Goal: Task Accomplishment & Management: Use online tool/utility

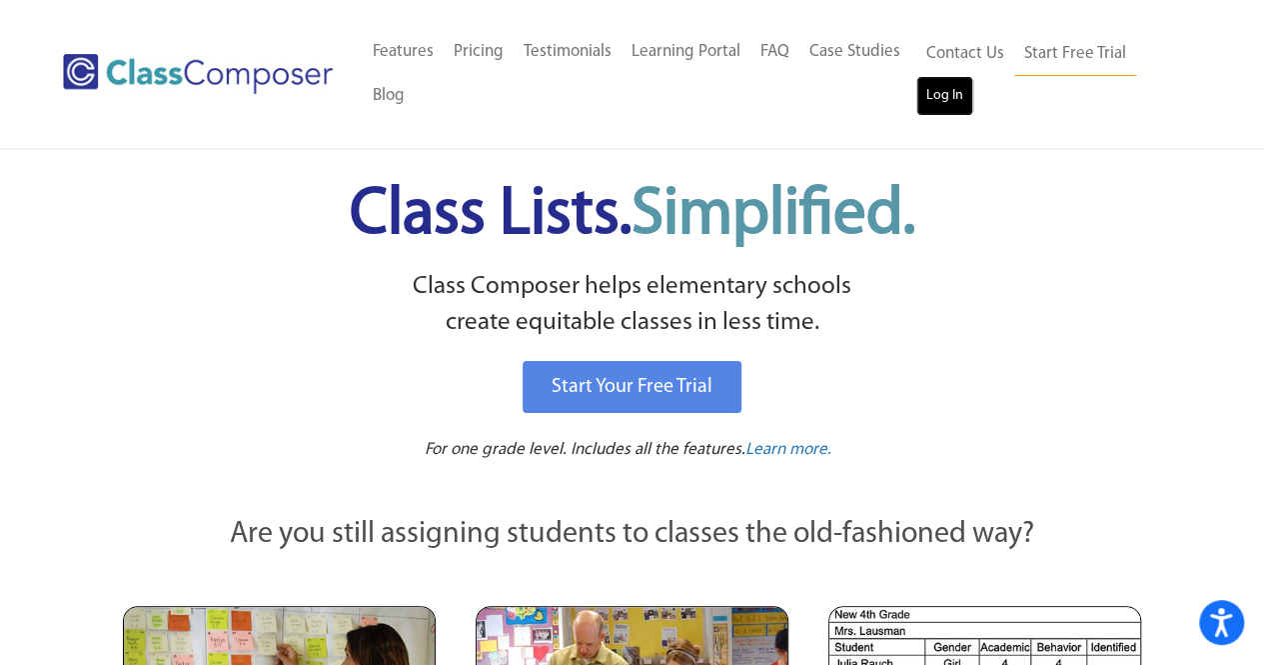
click at [965, 82] on link "Log In" at bounding box center [944, 96] width 57 height 40
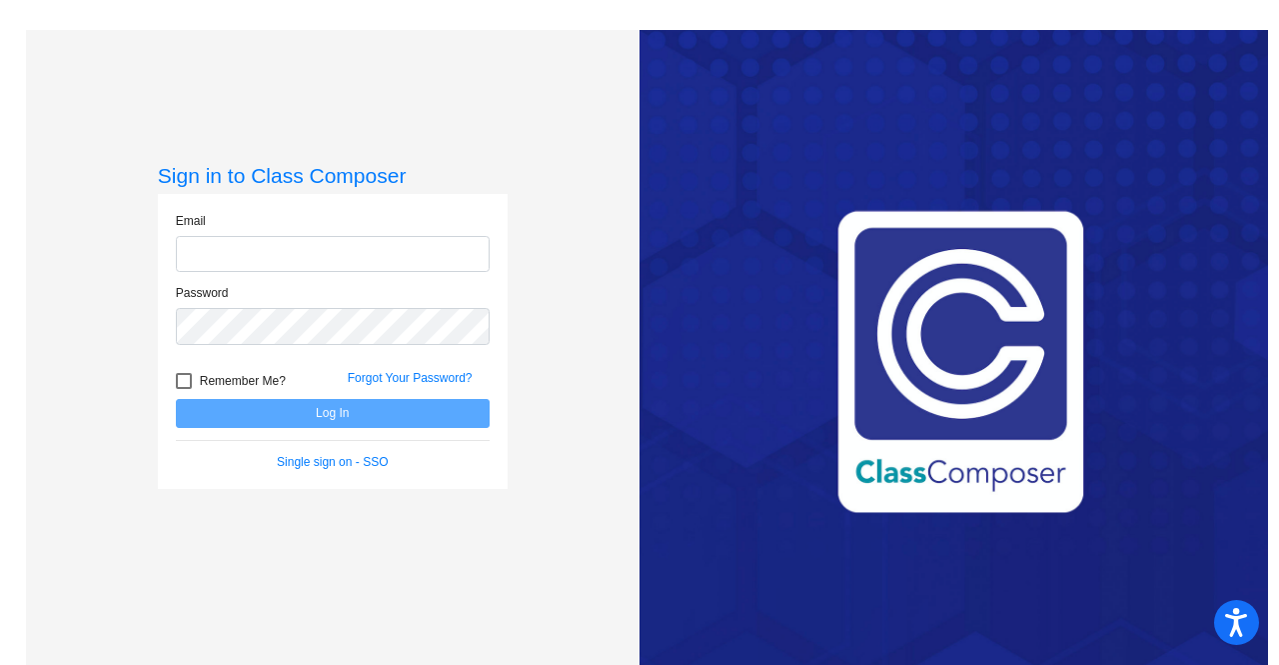
type input "[PERSON_NAME][EMAIL_ADDRESS][PERSON_NAME][DOMAIN_NAME]"
click at [405, 405] on button "Log In" at bounding box center [333, 413] width 314 height 29
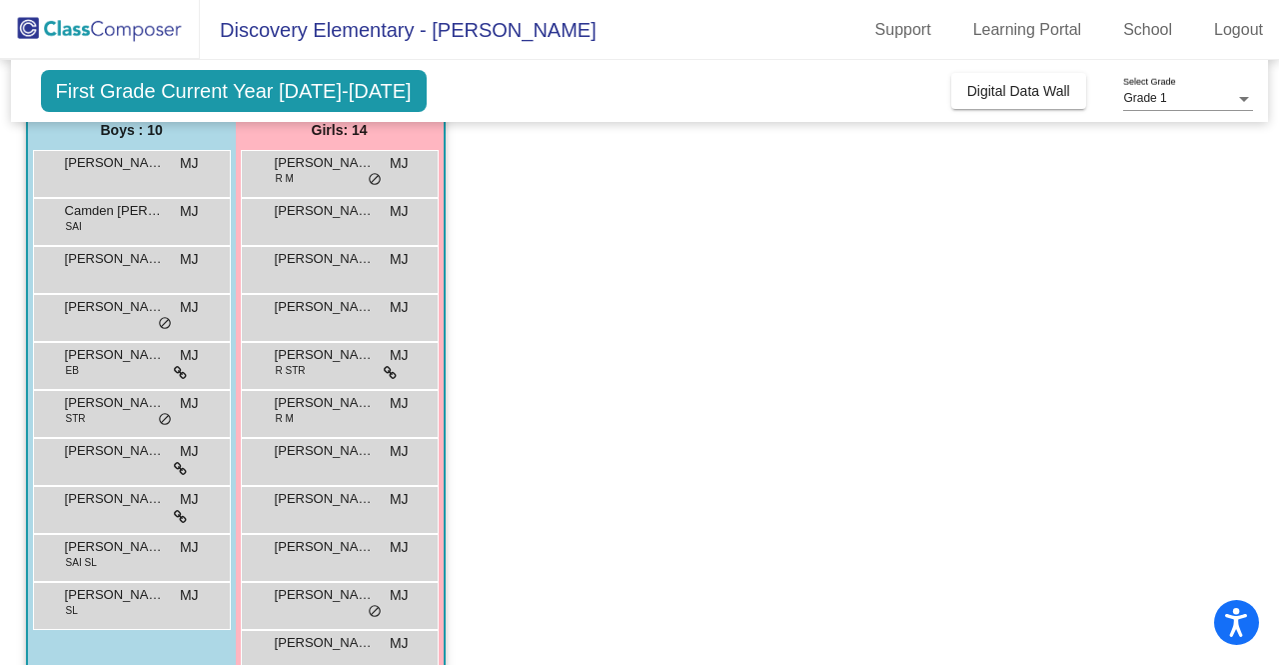
scroll to position [200, 0]
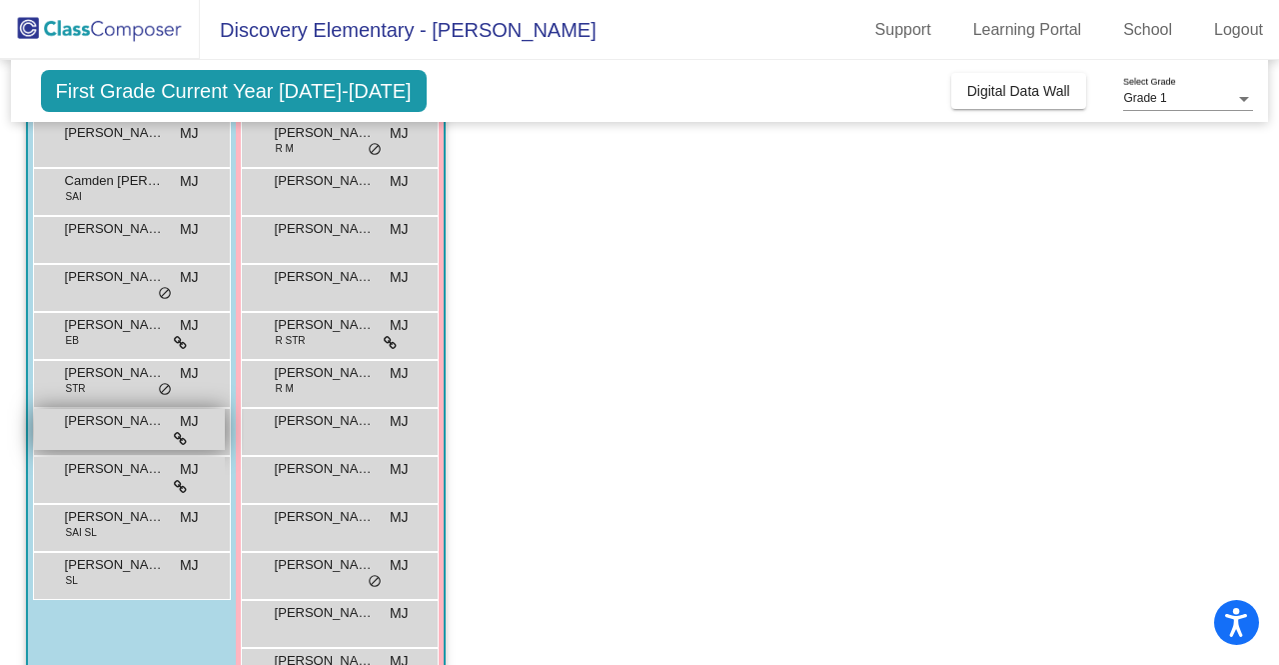
click at [118, 444] on div "Ishaan Sai Chivakula MJ lock do_not_disturb_alt" at bounding box center [129, 429] width 191 height 41
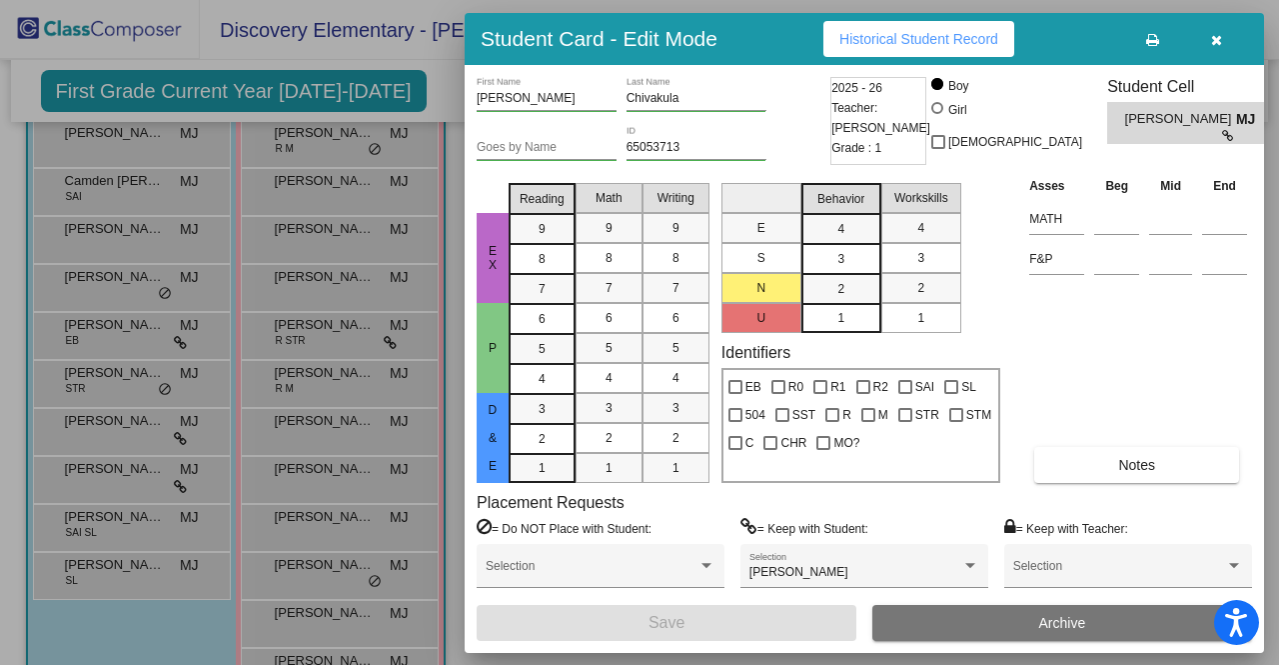
click at [1237, 39] on button "button" at bounding box center [1216, 39] width 64 height 36
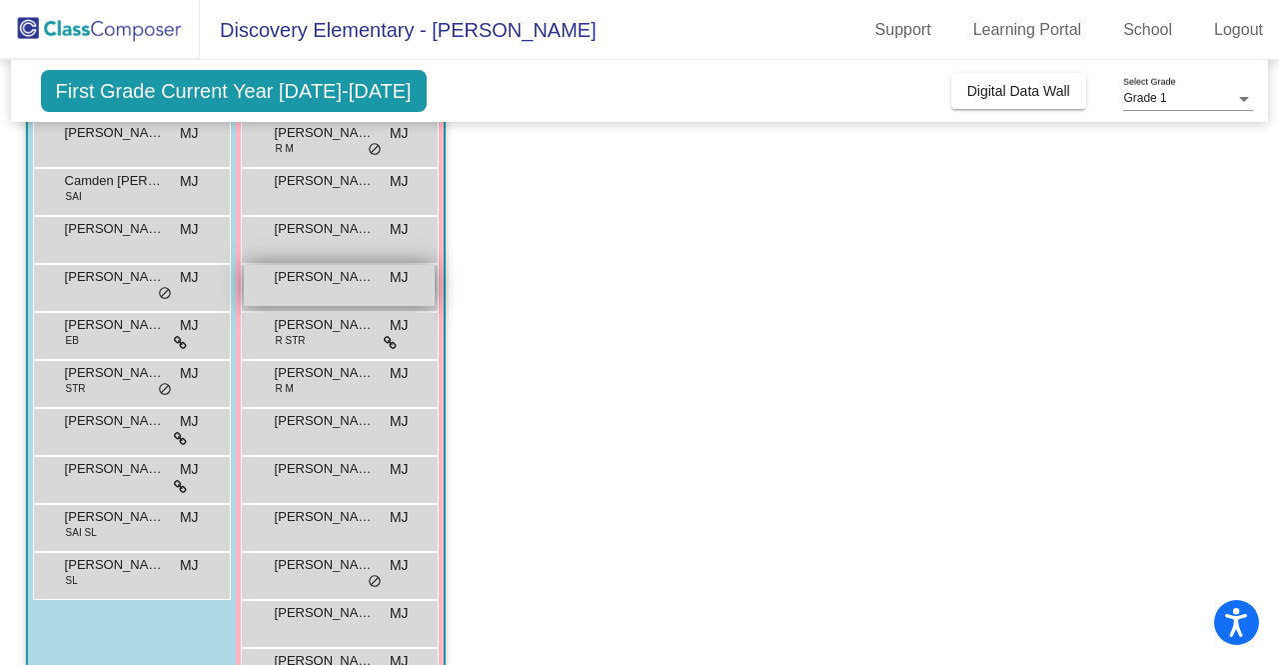
scroll to position [0, 0]
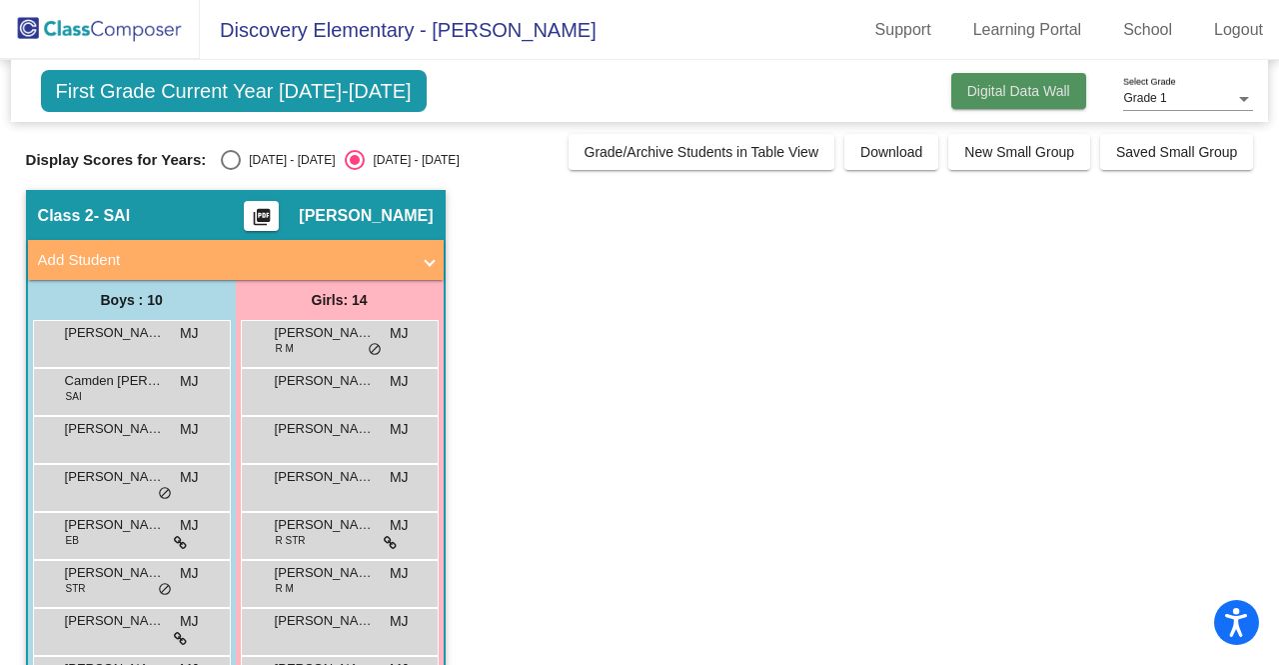
click at [997, 94] on span "Digital Data Wall" at bounding box center [1018, 91] width 103 height 16
